Goal: Navigation & Orientation: Find specific page/section

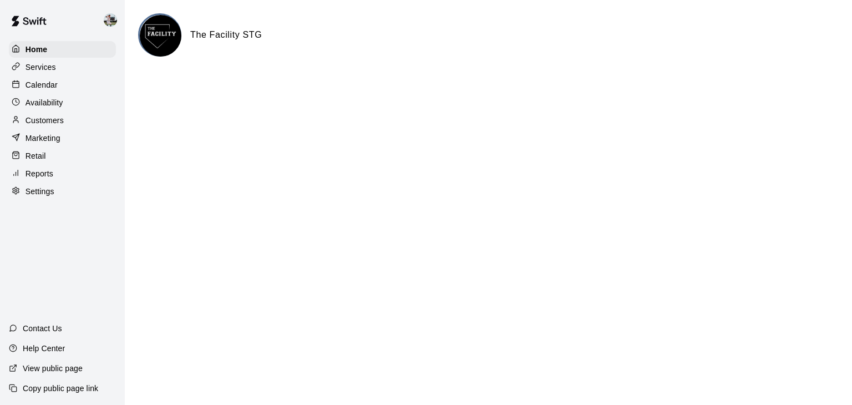
click at [43, 179] on p "Reports" at bounding box center [40, 173] width 28 height 11
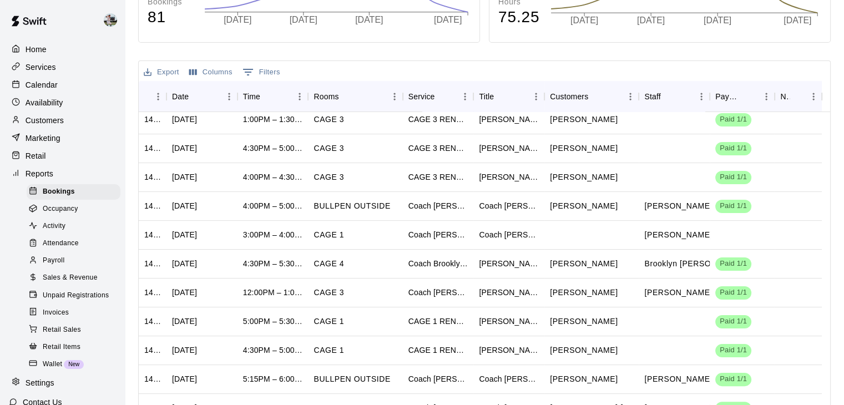
scroll to position [266, 0]
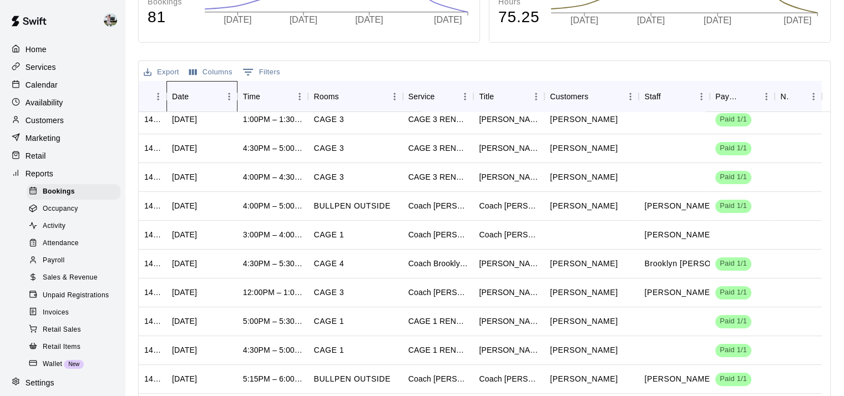
click at [178, 92] on div "Date" at bounding box center [180, 96] width 17 height 31
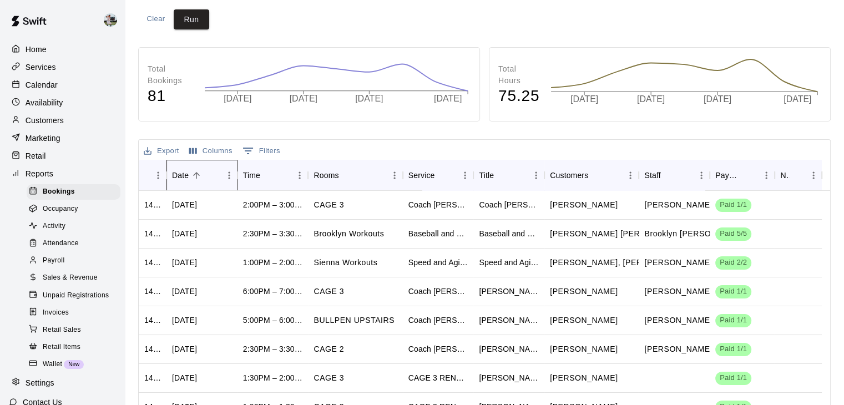
scroll to position [199, 0]
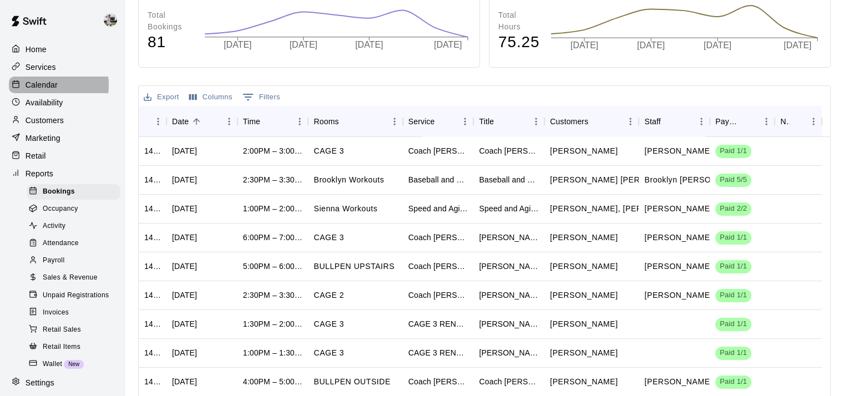
click at [40, 87] on p "Calendar" at bounding box center [42, 84] width 32 height 11
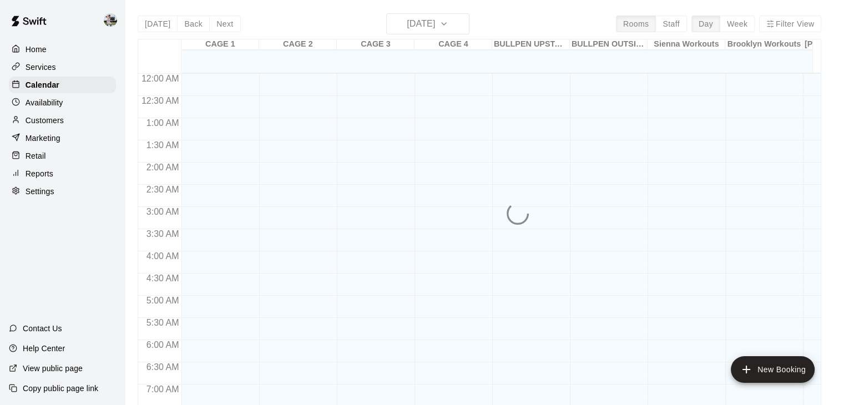
scroll to position [687, 0]
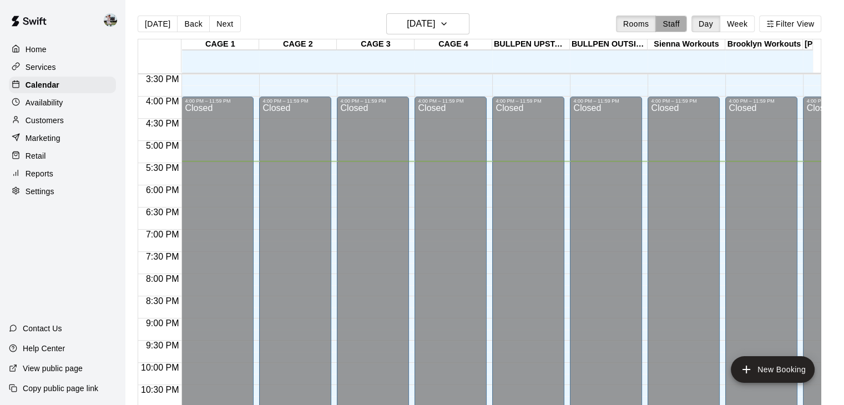
click at [681, 24] on button "Staff" at bounding box center [671, 24] width 32 height 17
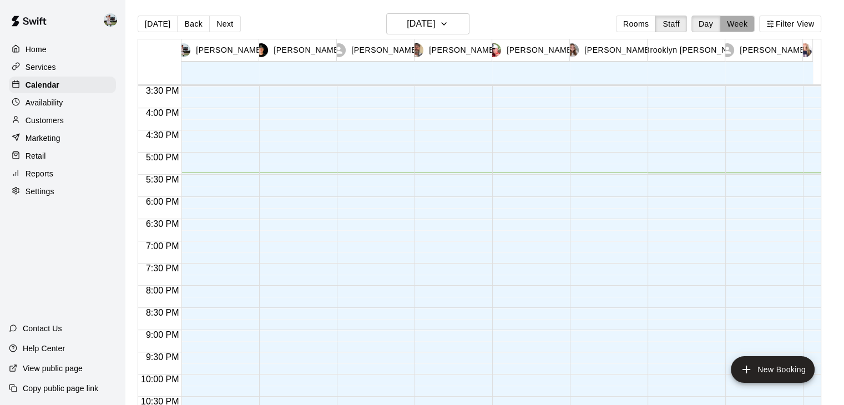
click at [742, 23] on button "Week" at bounding box center [737, 24] width 35 height 17
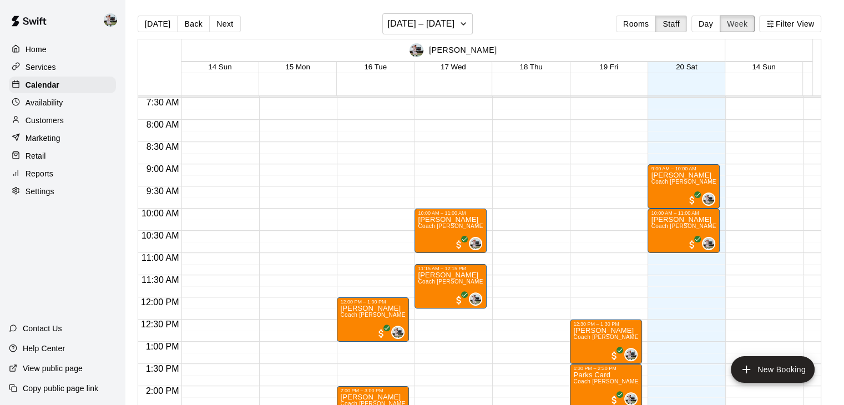
scroll to position [386, 0]
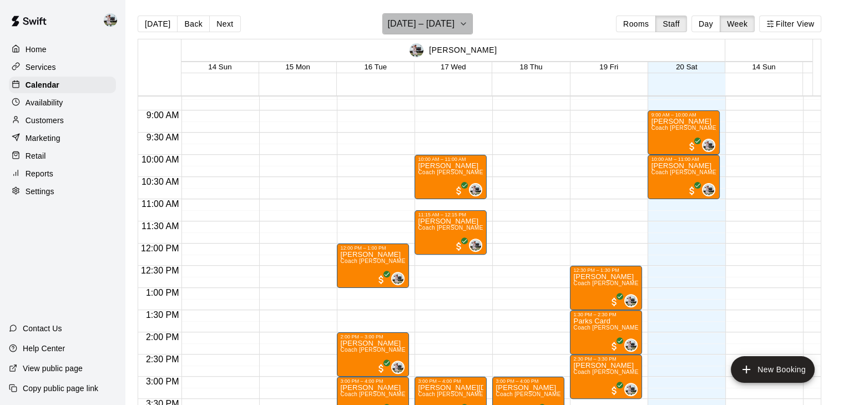
click at [431, 27] on h6 "[DATE] – [DATE]" at bounding box center [420, 24] width 67 height 16
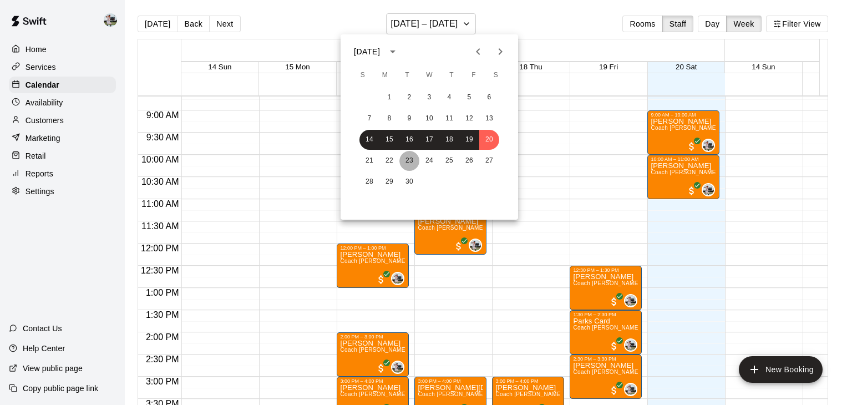
click at [402, 165] on button "23" at bounding box center [409, 161] width 20 height 20
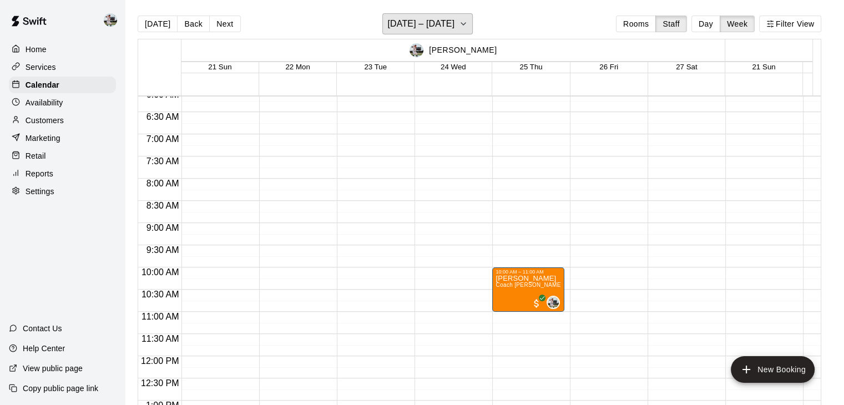
scroll to position [272, 0]
